Goal: Task Accomplishment & Management: Manage account settings

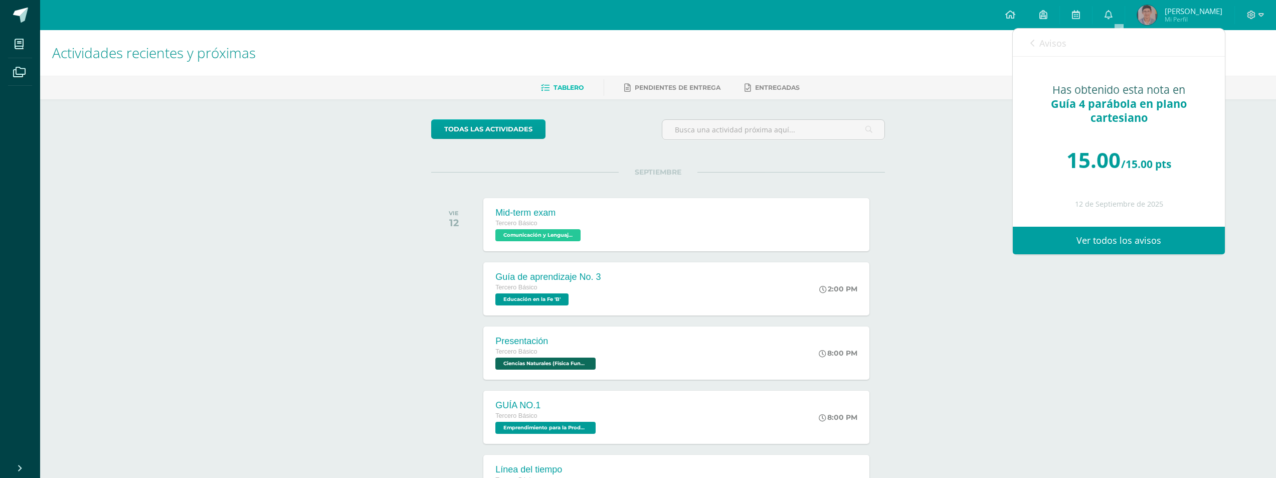
click at [1047, 52] on link "Avisos" at bounding box center [1048, 43] width 36 height 29
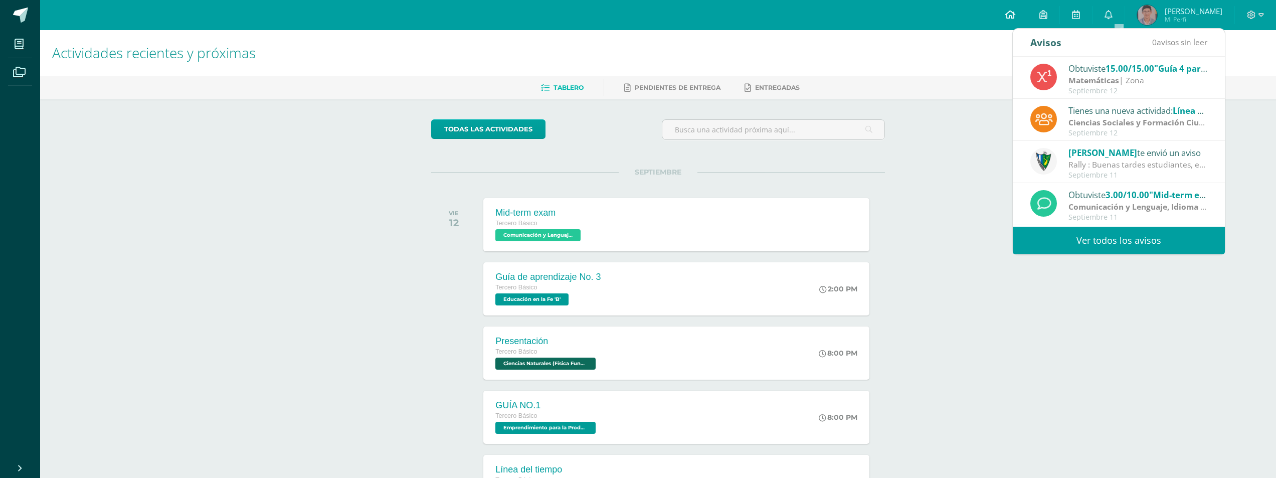
click at [1015, 19] on span at bounding box center [1010, 15] width 10 height 11
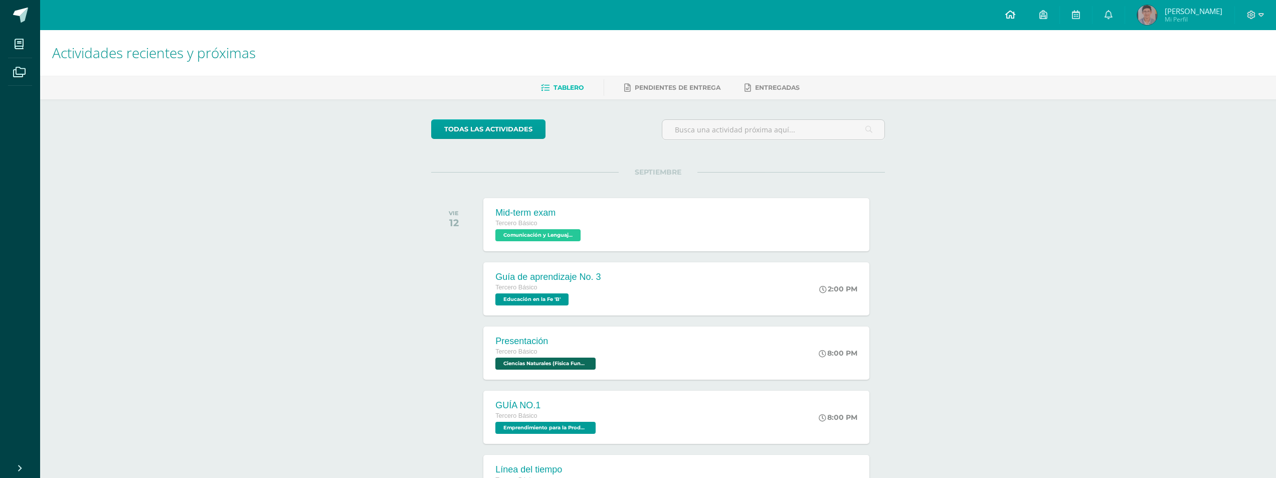
click at [1015, 10] on icon at bounding box center [1010, 14] width 10 height 9
click at [1251, 13] on icon at bounding box center [1251, 15] width 9 height 9
click at [1177, 9] on span "[PERSON_NAME]" at bounding box center [1194, 11] width 58 height 10
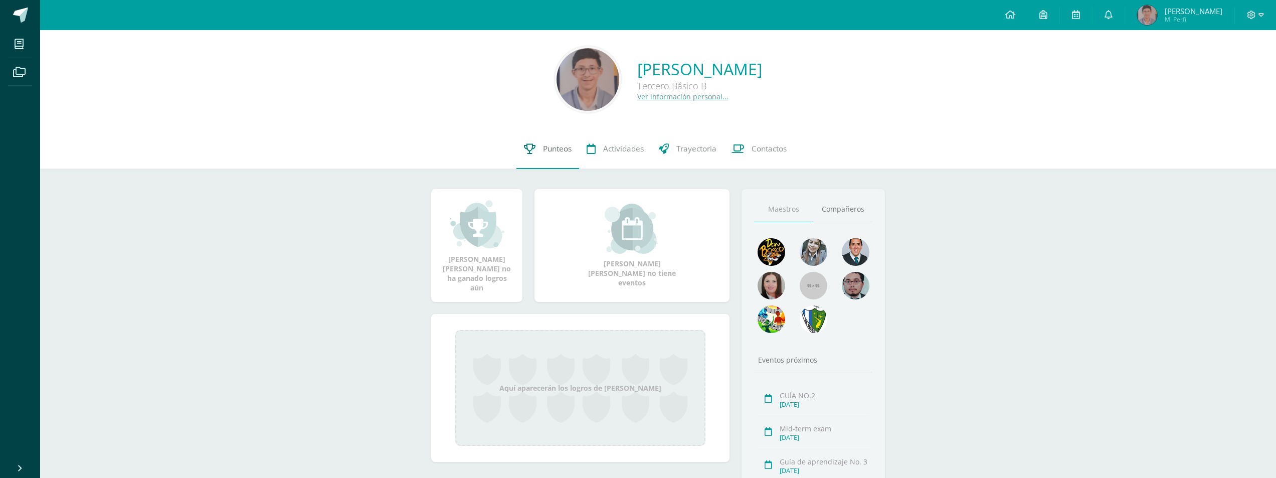
click at [551, 150] on span "Punteos" at bounding box center [557, 148] width 29 height 11
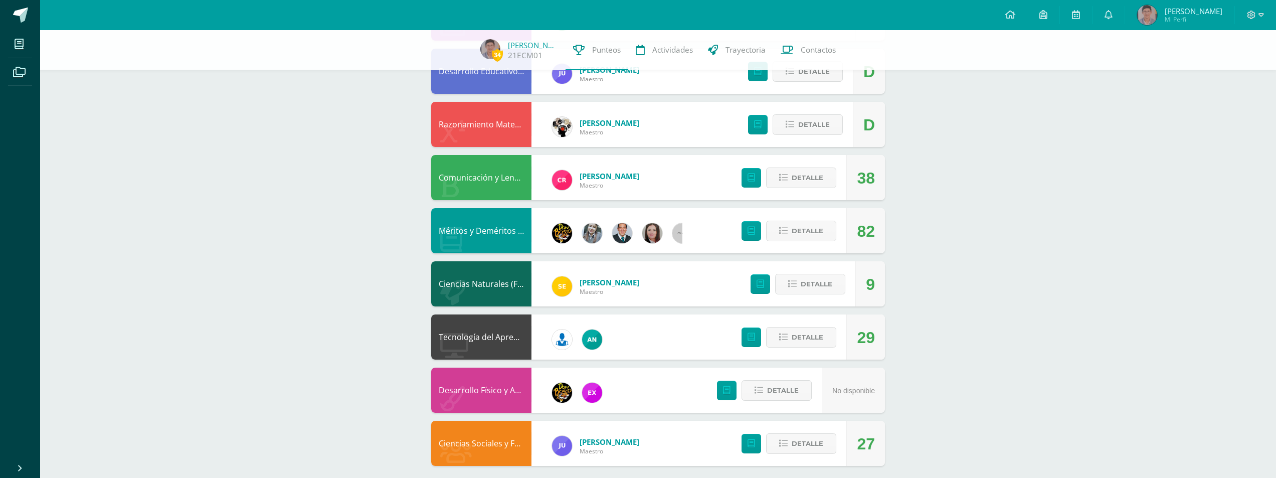
scroll to position [489, 0]
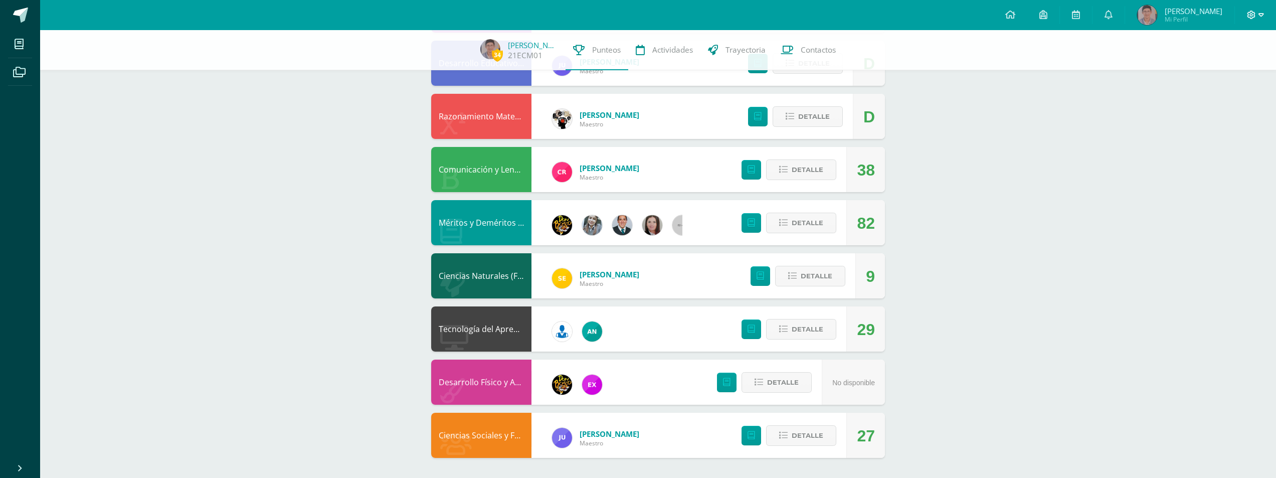
click at [1251, 19] on icon at bounding box center [1251, 15] width 9 height 9
click at [1211, 72] on span "Cerrar sesión" at bounding box center [1229, 69] width 45 height 10
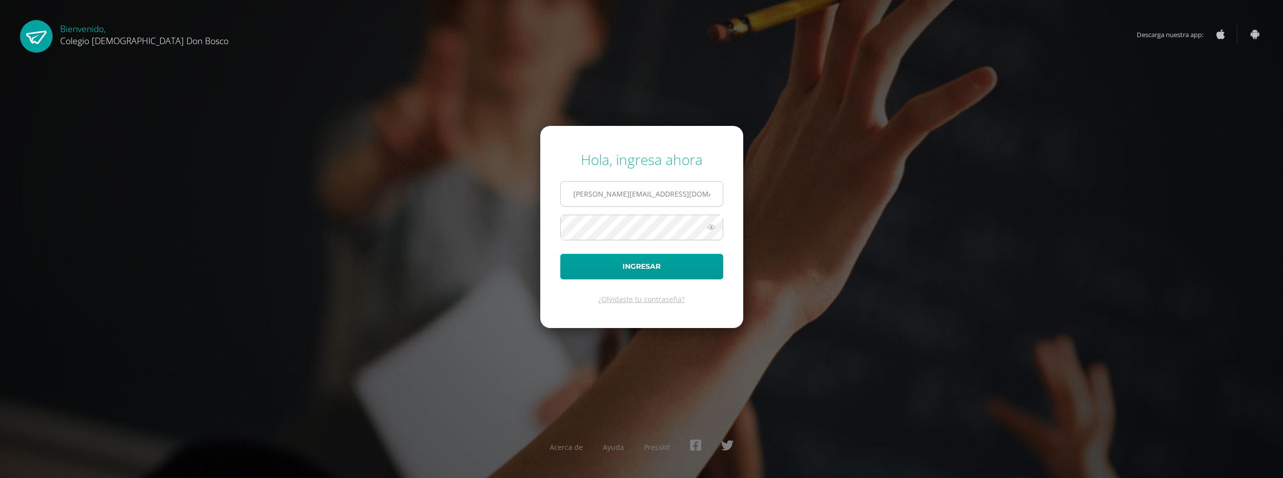
click at [637, 191] on input "e.chavarria.5bdb@gmail.com" at bounding box center [642, 193] width 162 height 25
type input "s.chavarria.1cdb@gmail.com"
click at [634, 269] on button "Ingresar" at bounding box center [641, 267] width 163 height 26
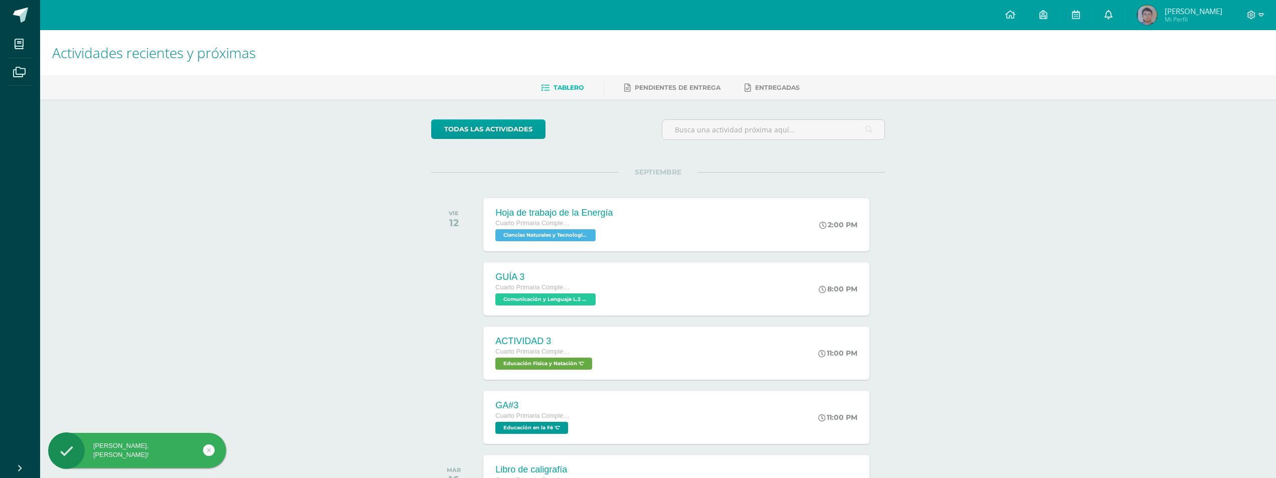
click at [1106, 13] on icon at bounding box center [1108, 14] width 8 height 9
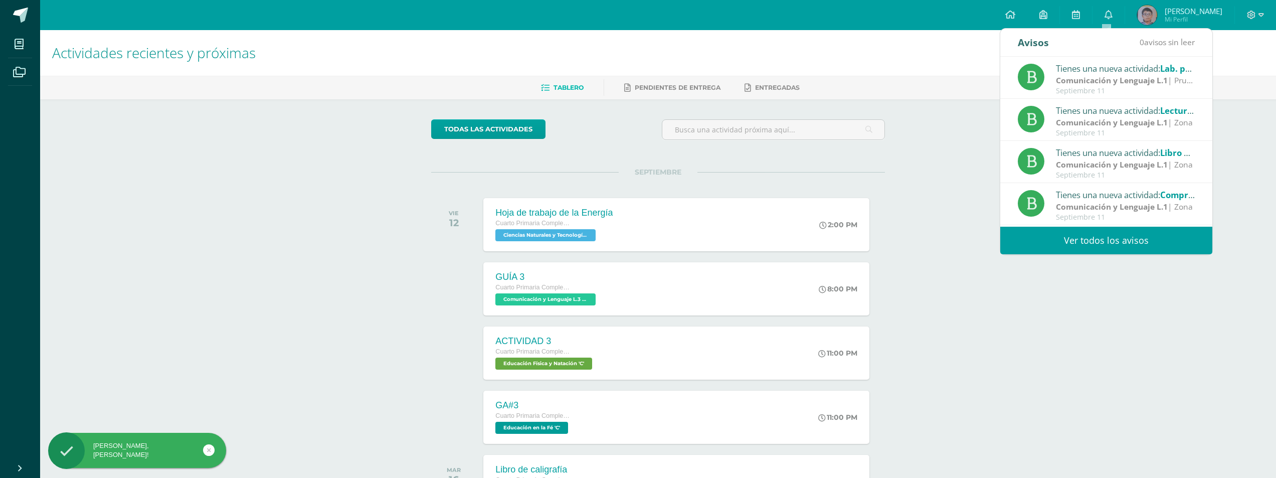
click at [1176, 18] on span "Mi Perfil" at bounding box center [1194, 19] width 58 height 9
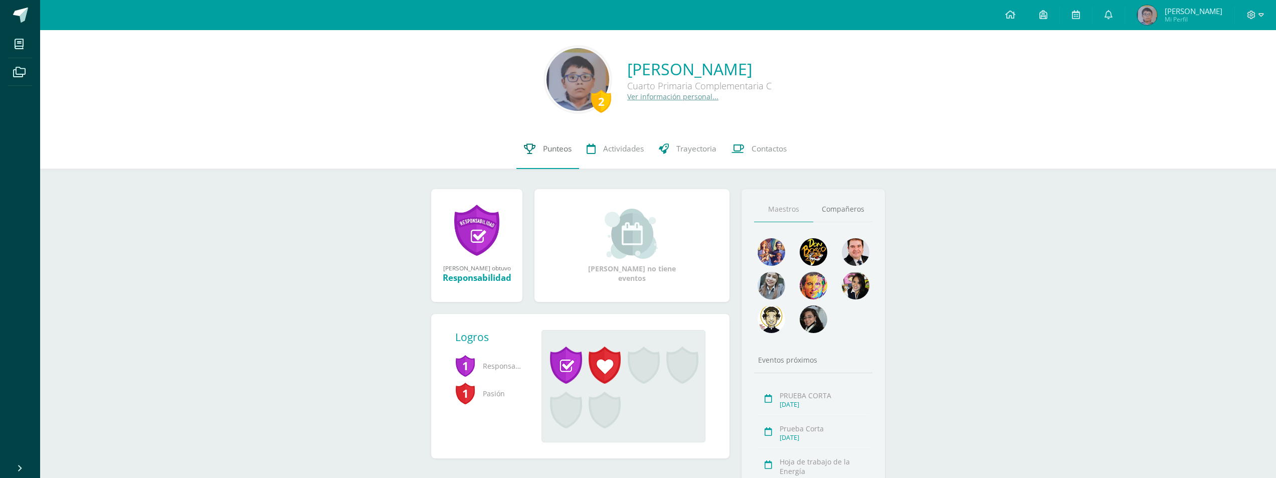
click at [549, 149] on span "Punteos" at bounding box center [557, 148] width 29 height 11
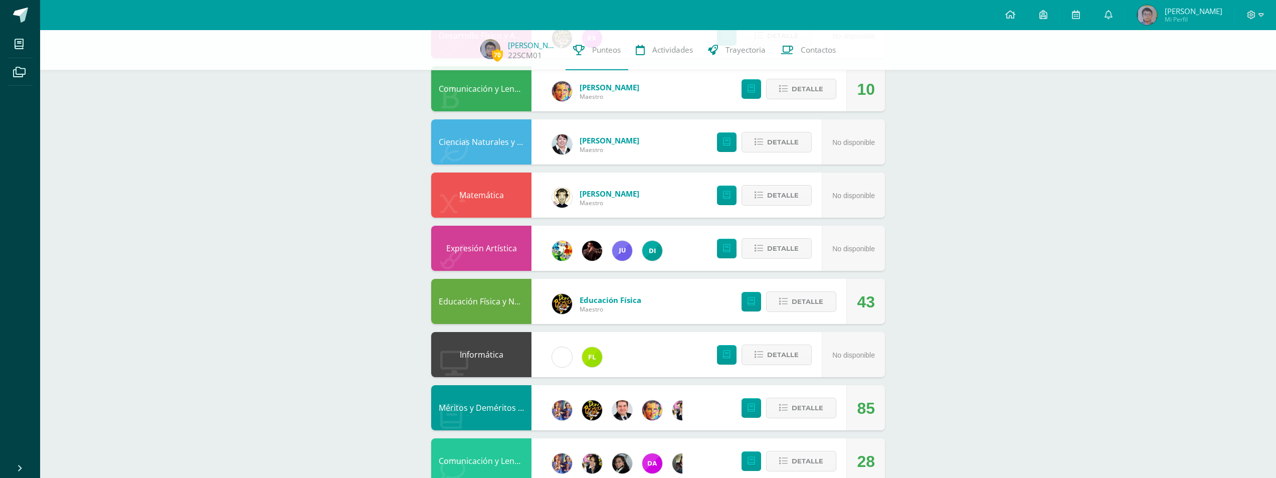
scroll to position [489, 0]
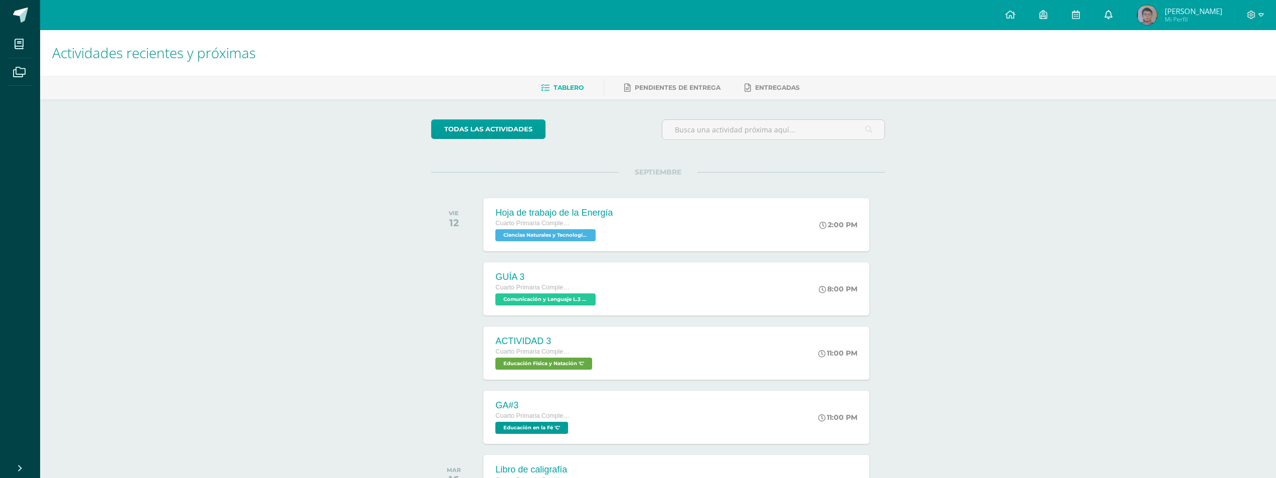
click at [1109, 14] on icon at bounding box center [1108, 14] width 8 height 9
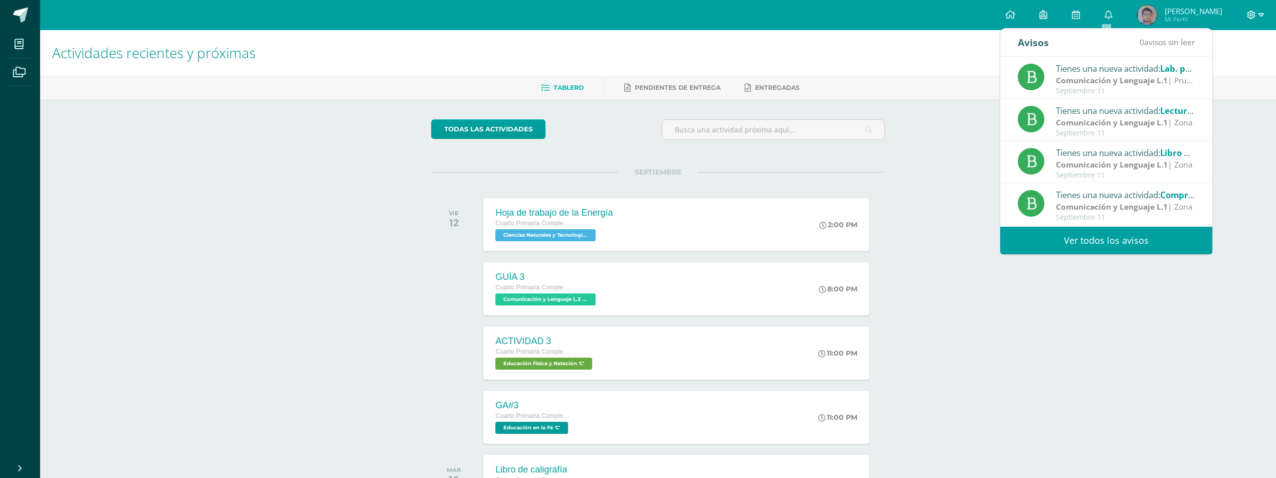
click at [1248, 14] on icon at bounding box center [1251, 15] width 9 height 9
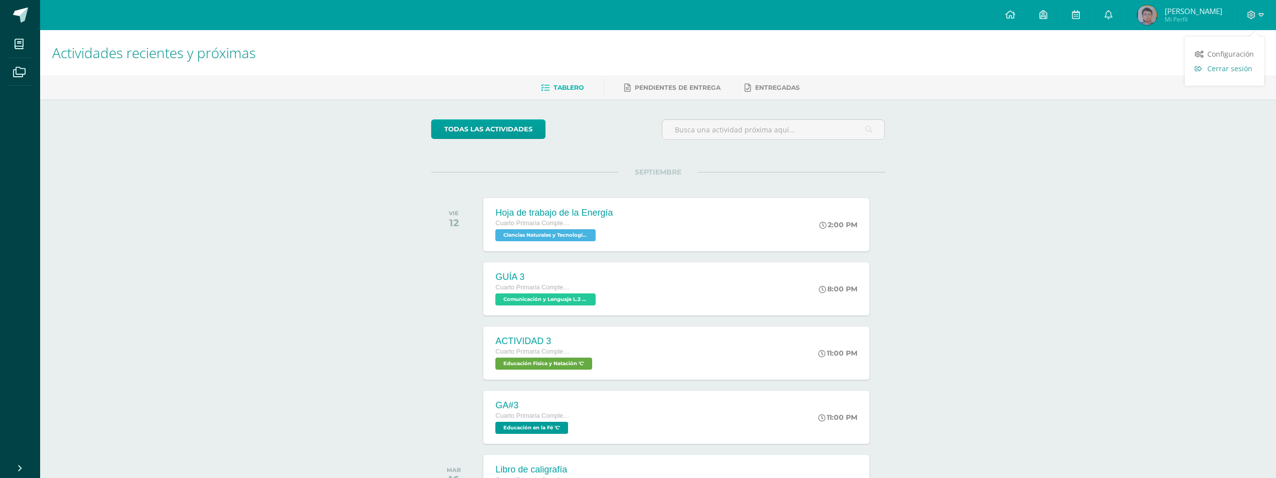
click at [1212, 67] on span "Cerrar sesión" at bounding box center [1229, 69] width 45 height 10
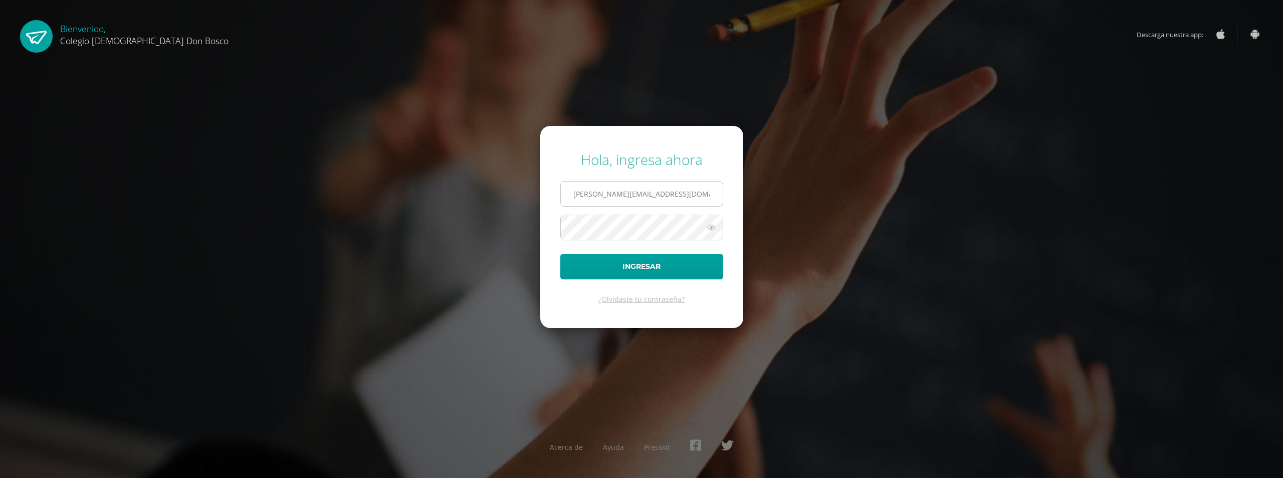
drag, startPoint x: 634, startPoint y: 192, endPoint x: 642, endPoint y: 192, distance: 7.5
click at [634, 192] on input "s.chavarria.1cdb@gmail.com" at bounding box center [642, 193] width 162 height 25
type input "e.chavarria.5bdb@gmail.com"
click at [650, 257] on button "Ingresar" at bounding box center [641, 267] width 163 height 26
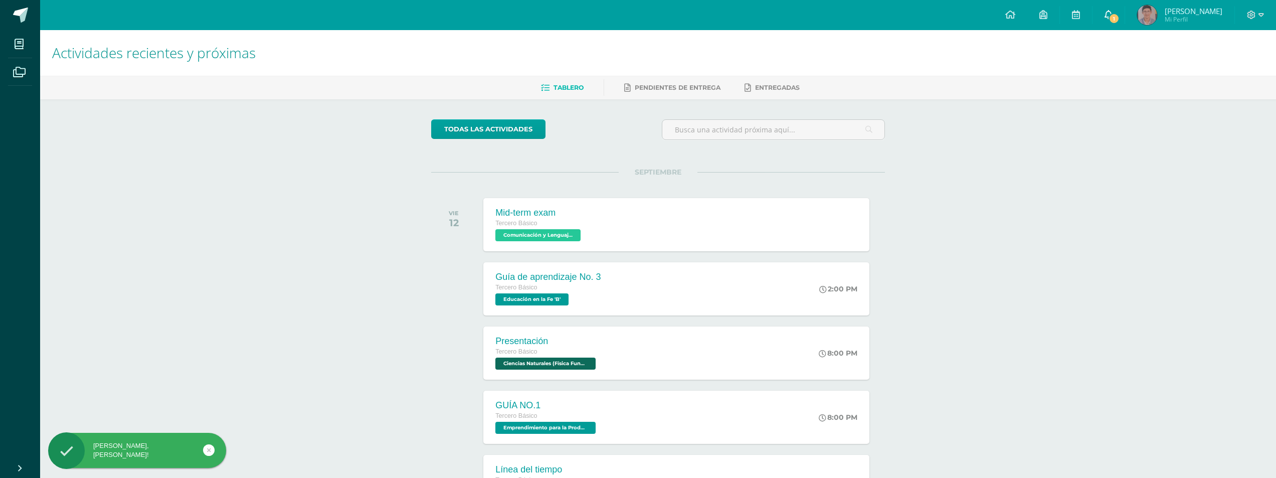
click at [1112, 13] on icon at bounding box center [1108, 14] width 8 height 9
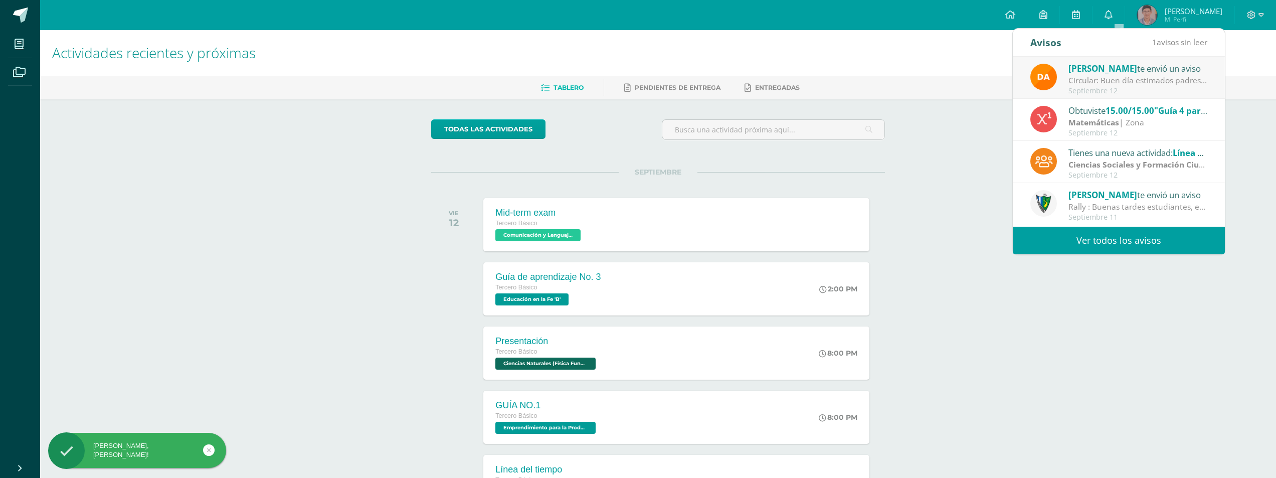
click at [1114, 72] on span "[PERSON_NAME]" at bounding box center [1102, 69] width 69 height 12
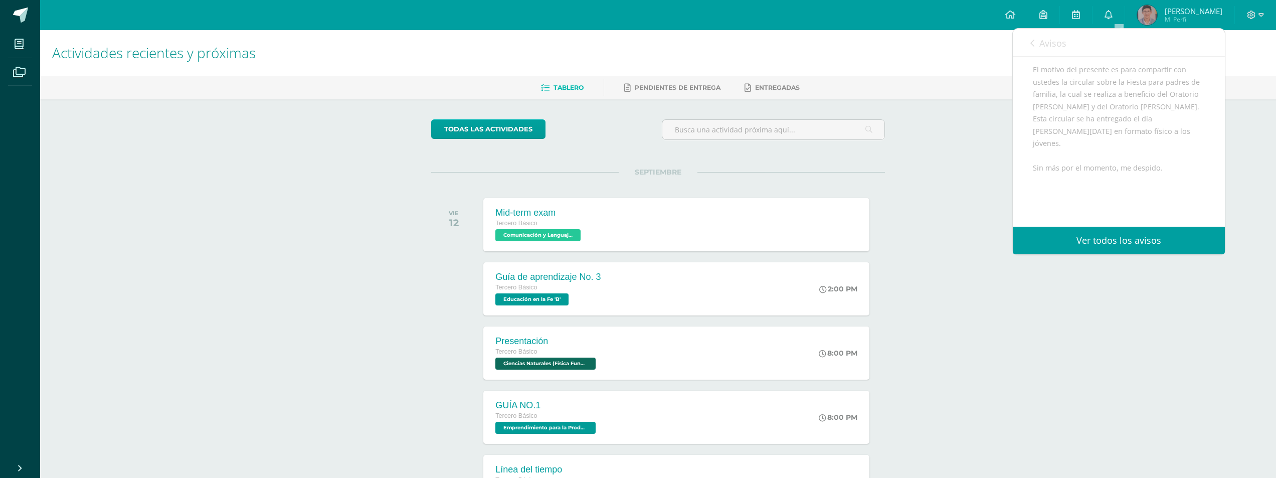
scroll to position [184, 0]
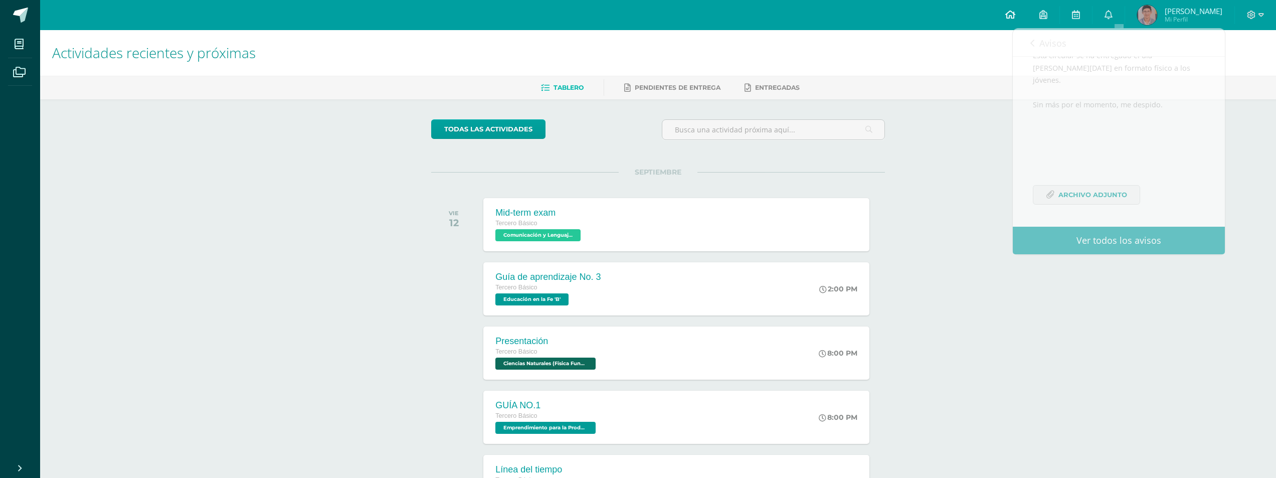
click at [1015, 13] on icon at bounding box center [1010, 14] width 10 height 9
